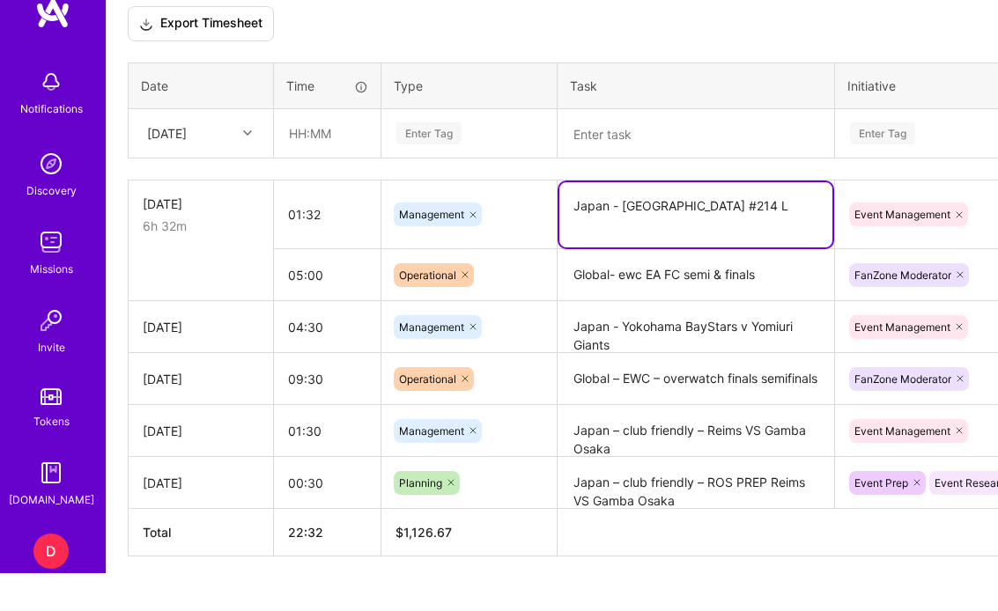
scroll to position [721, 0]
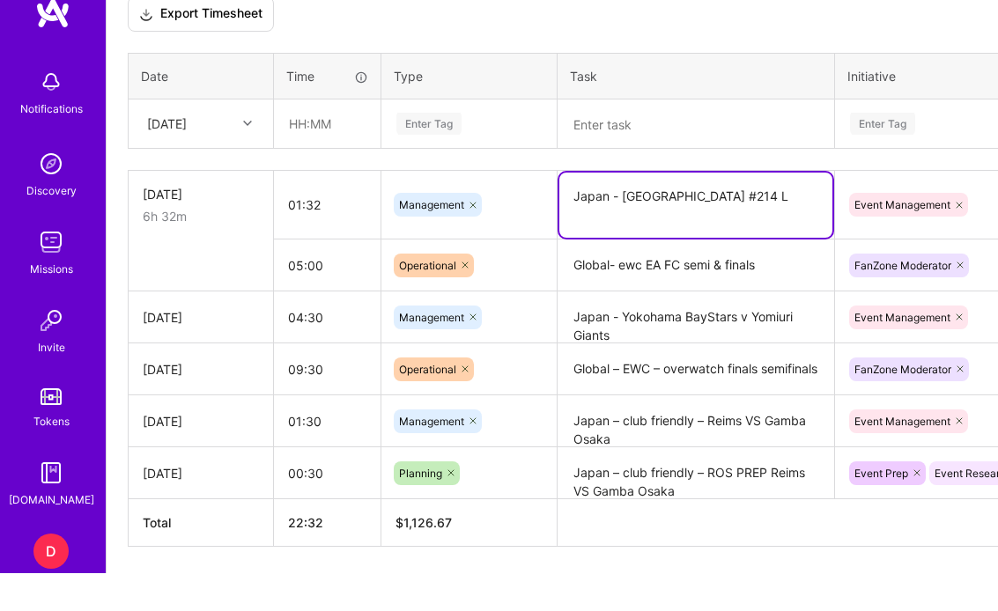
type textarea "Japan - [GEOGRAPHIC_DATA] #214 L"
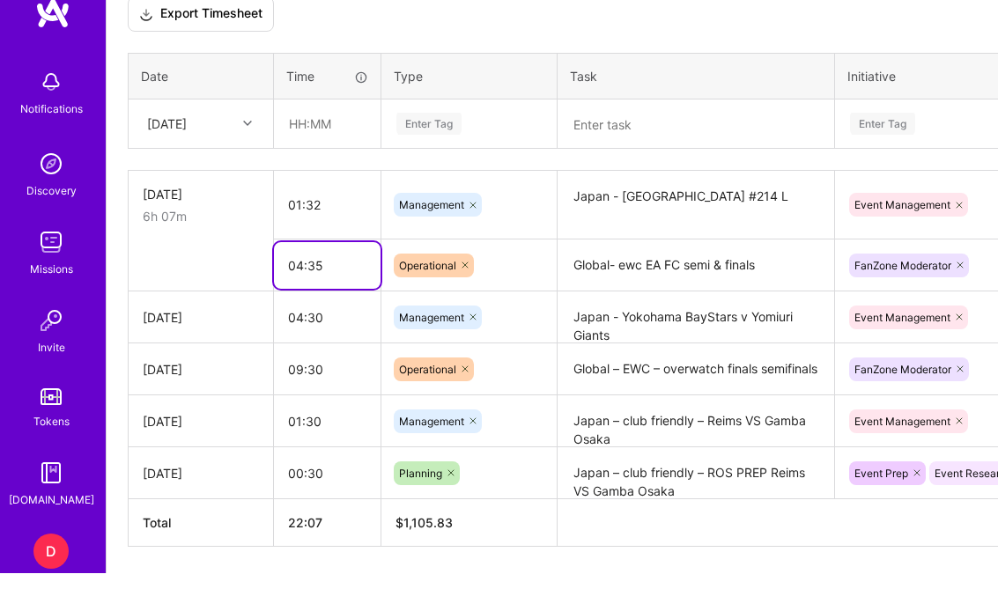
type input "04:35"
click at [595, 331] on textarea "Japan - Yokohama BayStars v Yomiuri Giants" at bounding box center [695, 355] width 273 height 49
click at [594, 331] on textarea "Japan - Yokohama BayStars v Yomiuri Giants" at bounding box center [695, 355] width 273 height 49
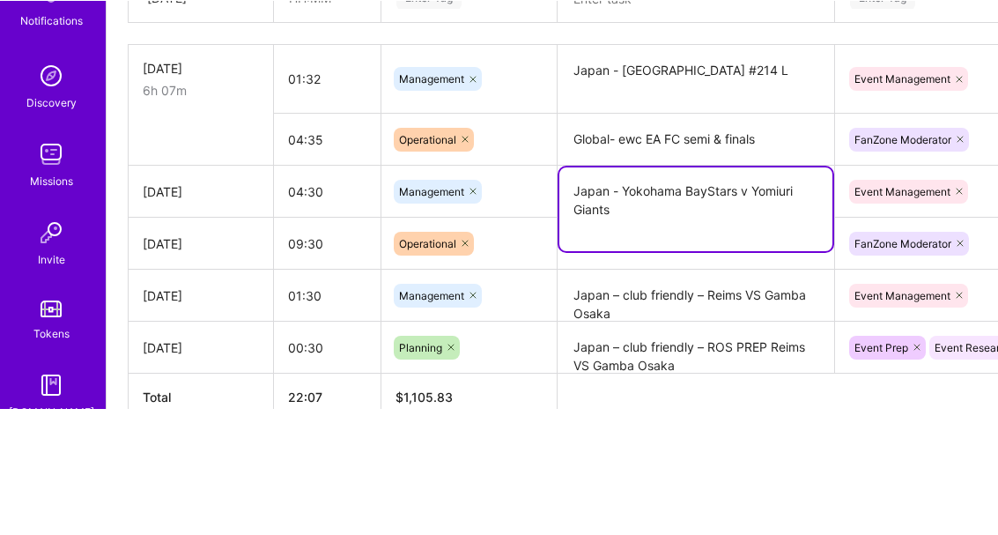
scroll to position [793, 0]
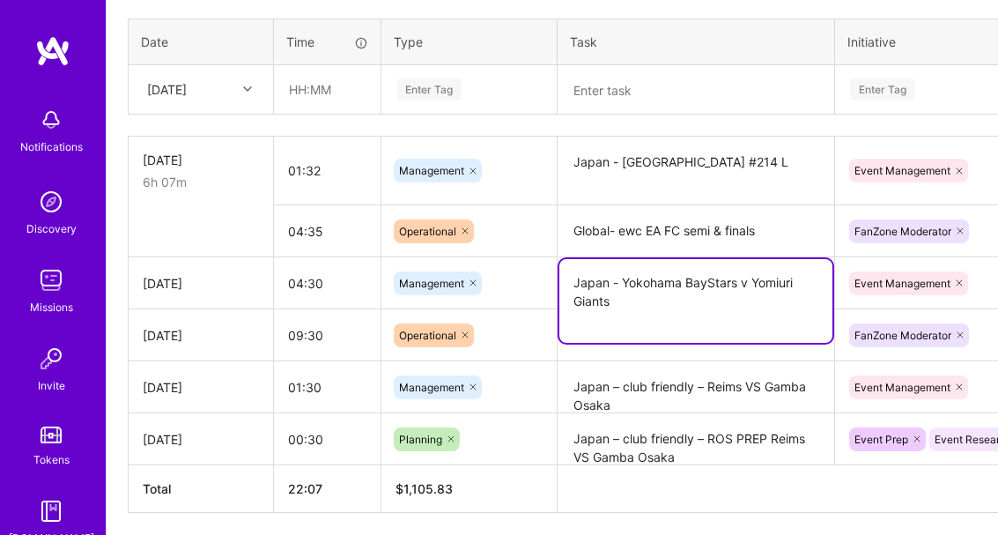
click at [650, 92] on textarea at bounding box center [695, 90] width 273 height 46
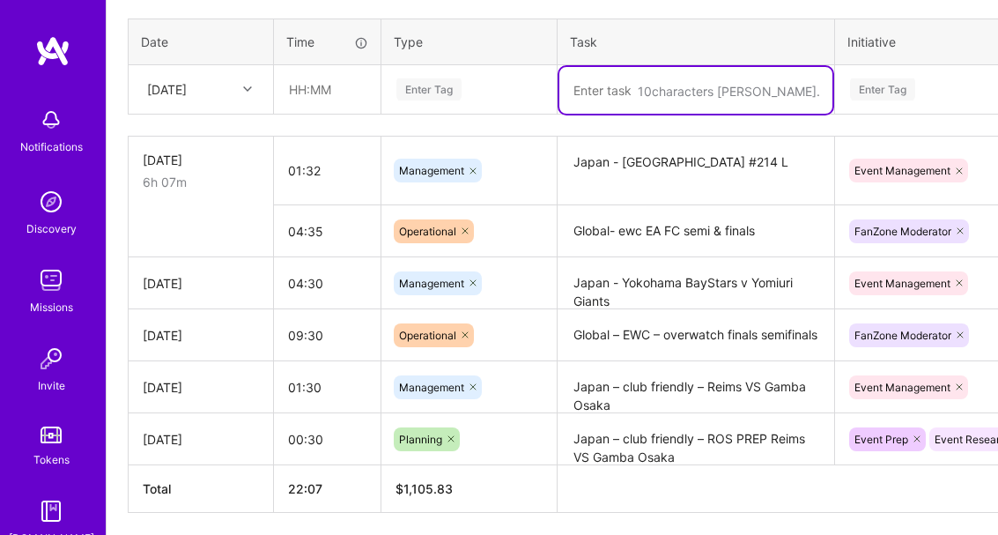
click at [626, 91] on textarea at bounding box center [695, 90] width 273 height 47
click at [607, 96] on textarea at bounding box center [695, 90] width 273 height 47
paste textarea "Japan - Yokohama BayStars v Yomiuri Giants"
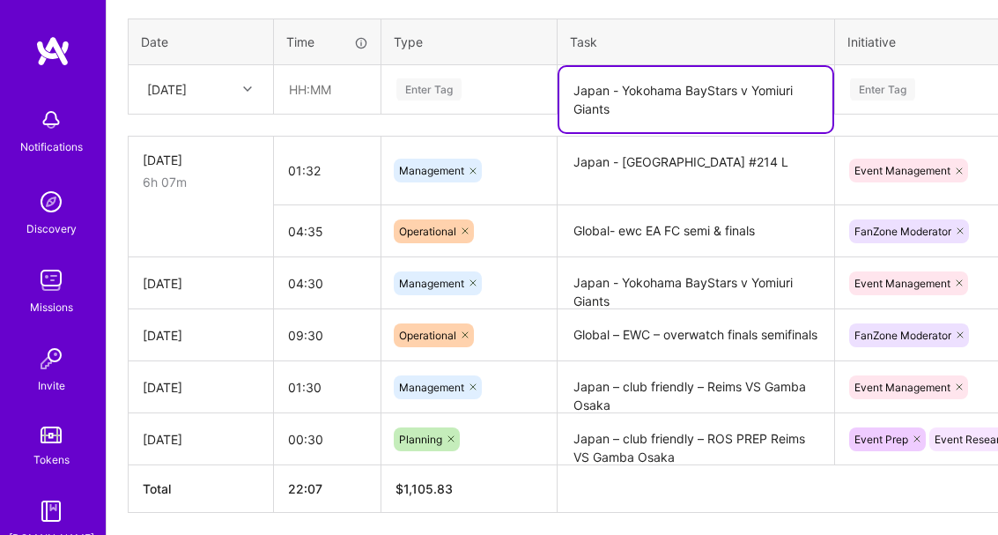
type textarea "Japan - Yokohama BayStars v Yomiuri Giants"
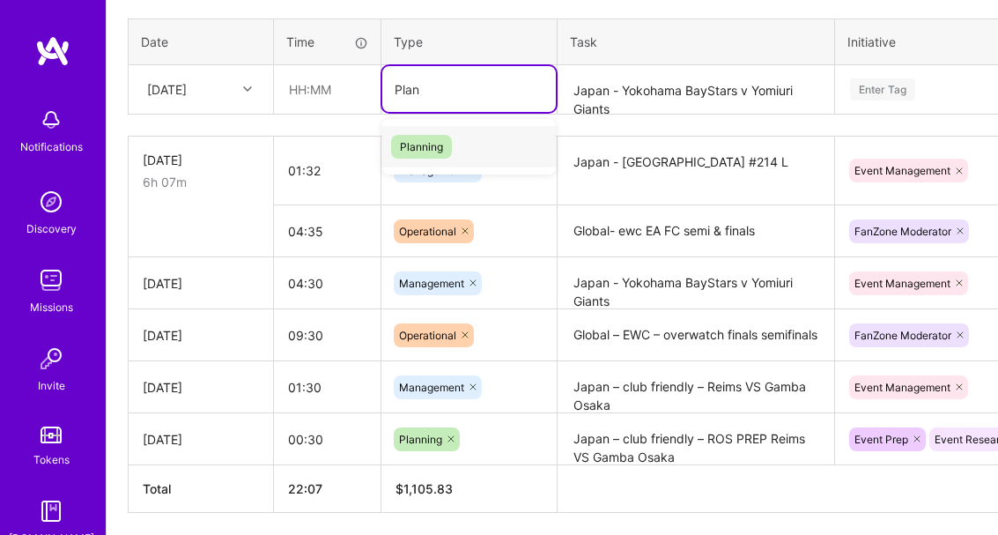
click at [413, 147] on span "Planning" at bounding box center [421, 147] width 61 height 24
type input "Plan"
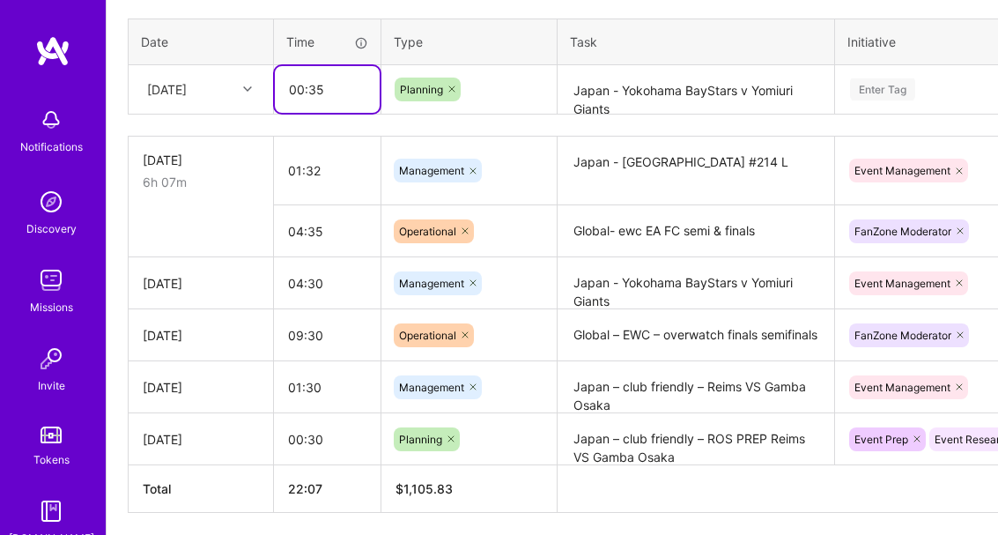
type input "00:35"
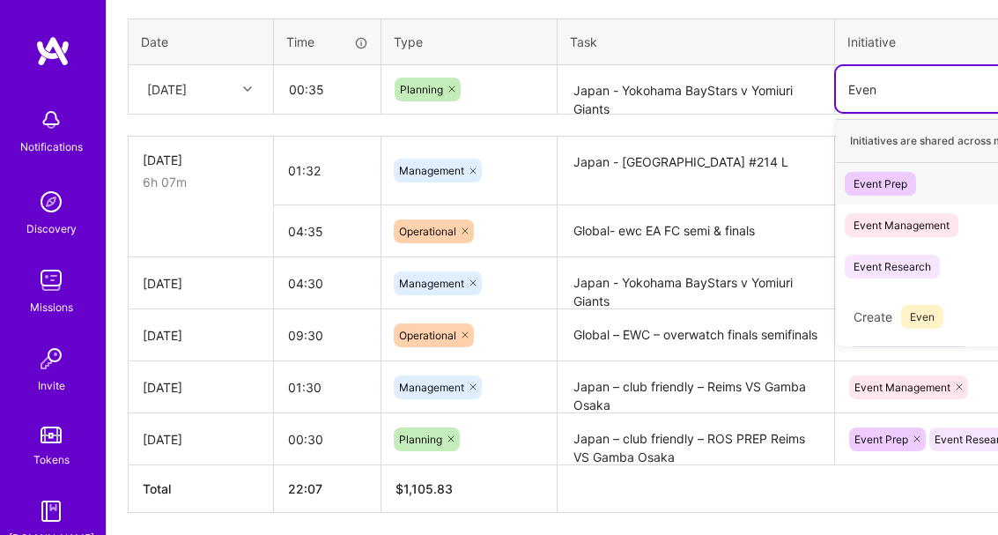
click at [936, 184] on div "Event Prep Hide" at bounding box center [997, 183] width 322 height 41
type input "Even"
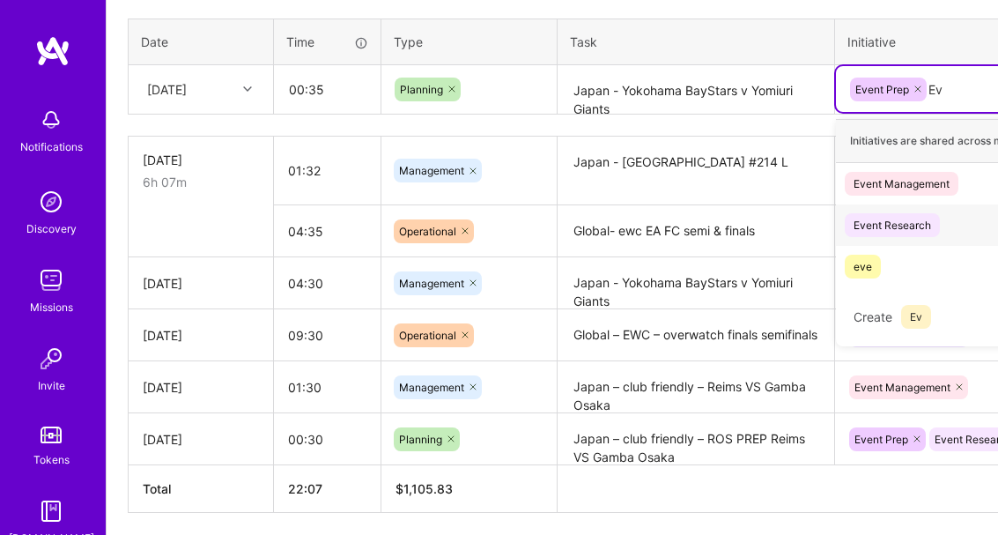
click at [925, 222] on div "Event Research" at bounding box center [893, 225] width 78 height 18
type input "Ev"
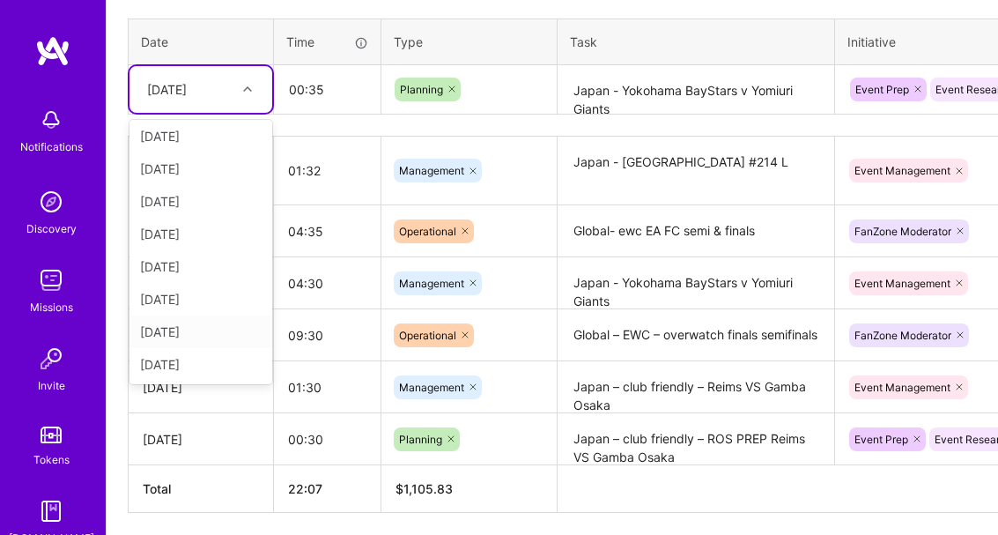
scroll to position [36, 0]
click at [205, 299] on div "[DATE]" at bounding box center [200, 299] width 143 height 33
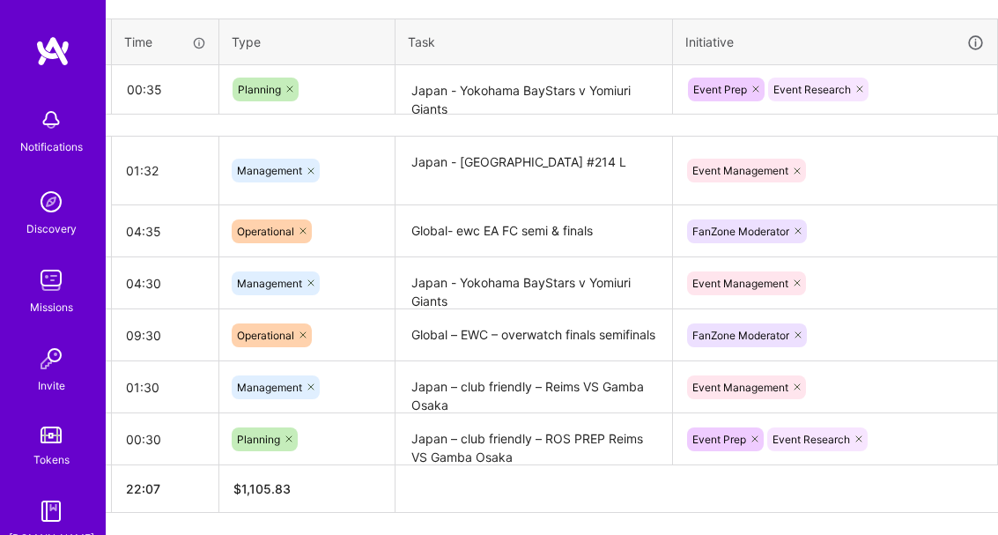
scroll to position [793, 221]
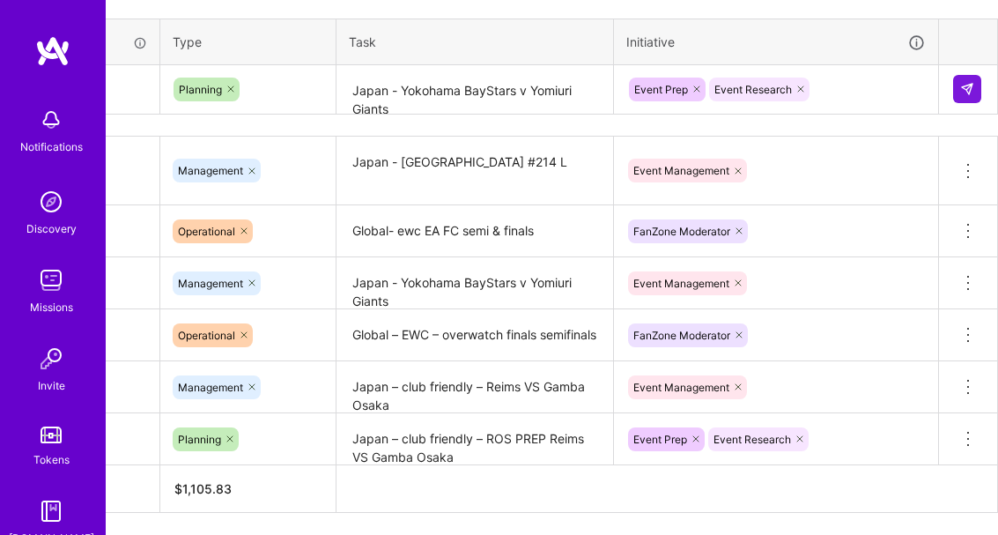
click at [971, 83] on img at bounding box center [967, 89] width 14 height 14
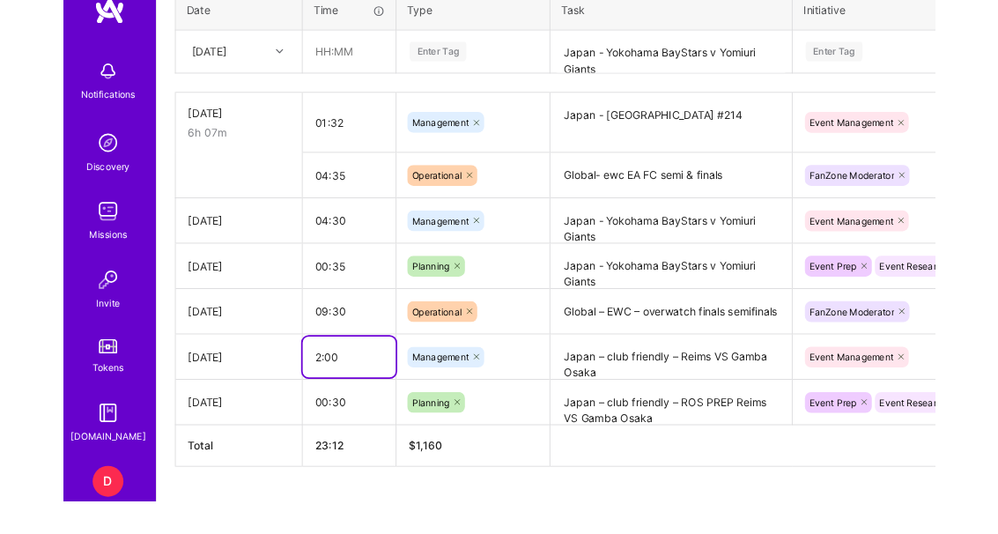
scroll to position [831, 0]
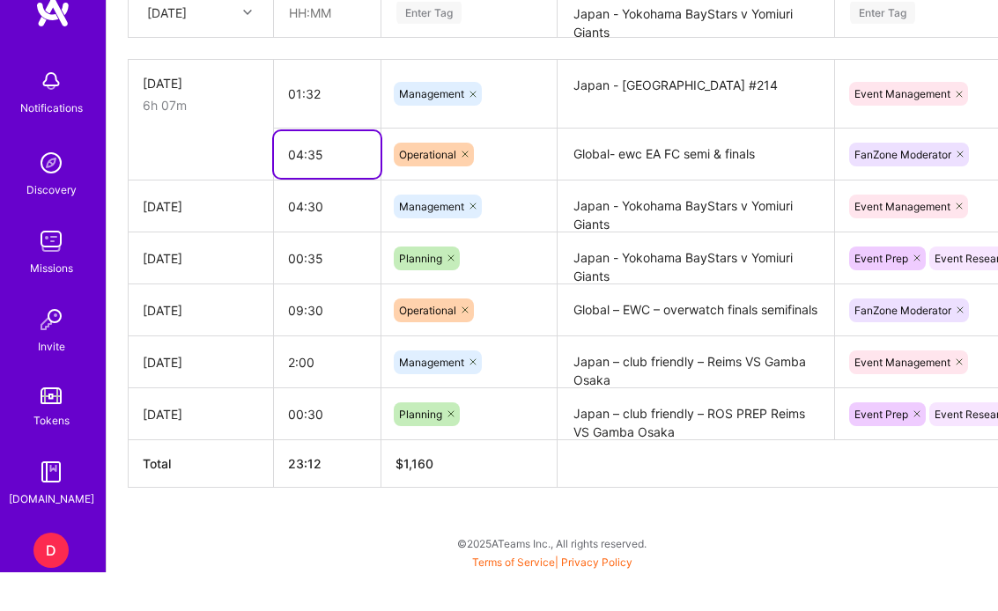
type input "02:00"
type input "4:45"
type input "04:48"
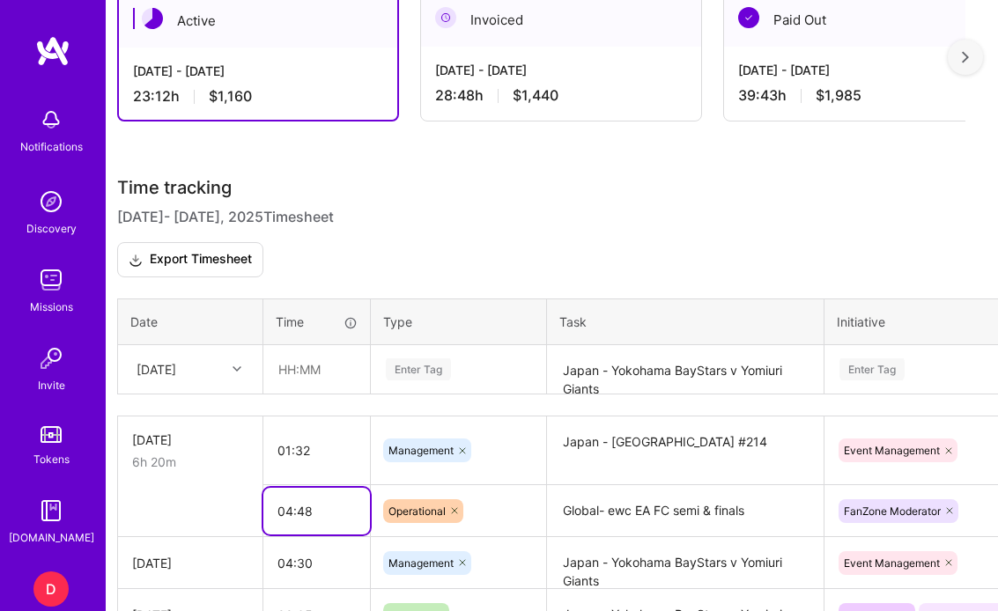
scroll to position [512, 11]
